Goal: Task Accomplishment & Management: Manage account settings

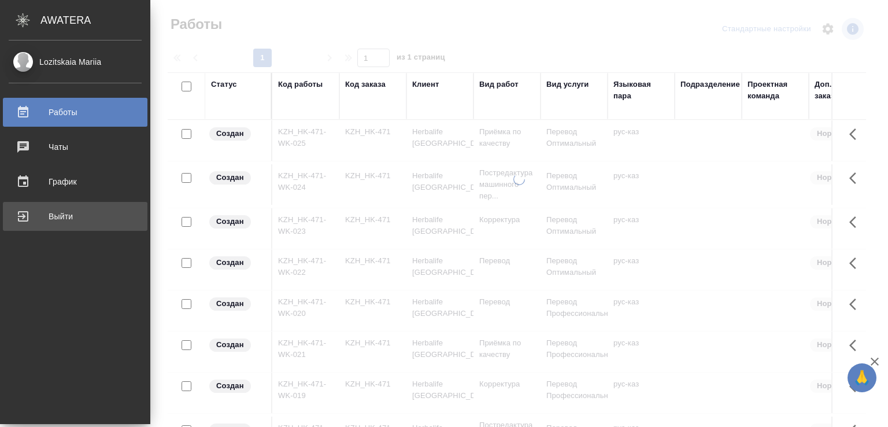
click at [60, 211] on div "Выйти" at bounding box center [75, 216] width 133 height 17
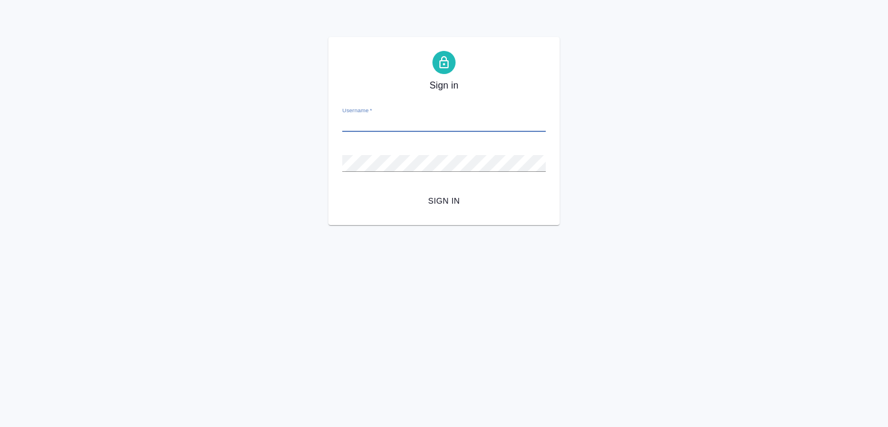
click at [394, 125] on input "Username   *" at bounding box center [444, 124] width 204 height 16
paste input "m.lozitskaia@awatera.com"
type input "m.lozitskaia@awatera.com"
click at [349, 208] on button "Sign in" at bounding box center [444, 200] width 204 height 21
